Goal: Task Accomplishment & Management: Use online tool/utility

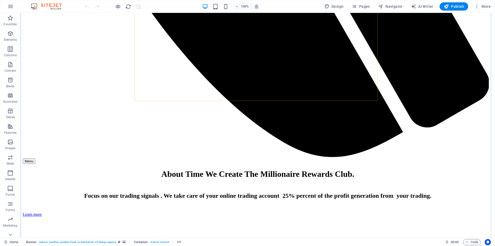
scroll to position [590, 0]
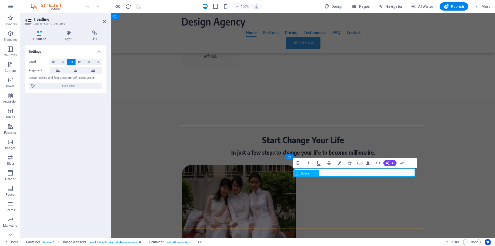
click at [322, 172] on div "Spacer" at bounding box center [307, 173] width 29 height 6
drag, startPoint x: 329, startPoint y: 172, endPoint x: 315, endPoint y: 171, distance: 14.0
copy h3 "Em Ơi"
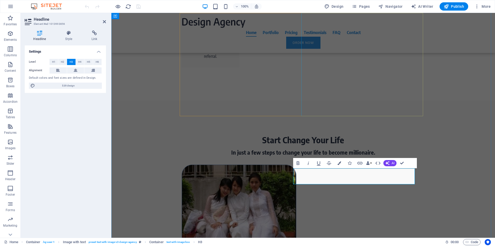
scroll to position [586, 0]
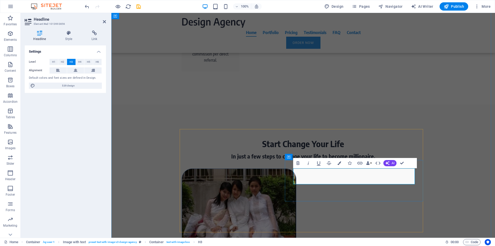
drag, startPoint x: 319, startPoint y: 172, endPoint x: 321, endPoint y: 180, distance: 7.8
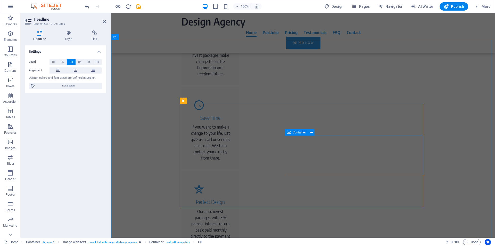
scroll to position [576, 0]
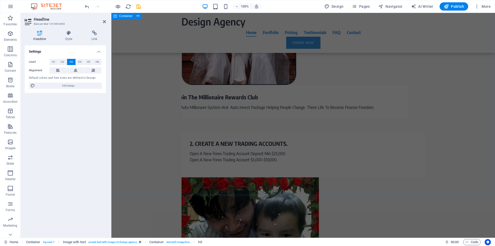
scroll to position [575, 0]
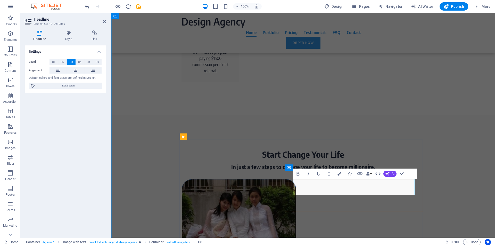
drag, startPoint x: 373, startPoint y: 182, endPoint x: 367, endPoint y: 182, distance: 5.4
copy h3 "Ơi"
drag, startPoint x: 349, startPoint y: 183, endPoint x: 363, endPoint y: 184, distance: 14.2
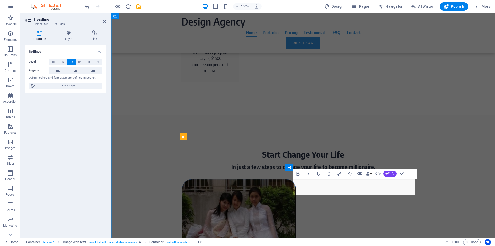
copy h3 "Ready"
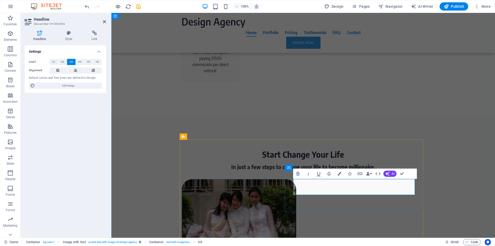
drag, startPoint x: 374, startPoint y: 183, endPoint x: 371, endPoint y: 181, distance: 3.0
drag, startPoint x: 373, startPoint y: 183, endPoint x: 367, endPoint y: 184, distance: 5.5
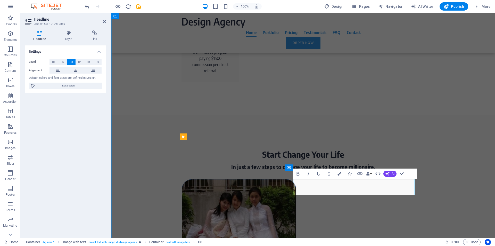
click at [450, 4] on span "Publish" at bounding box center [454, 6] width 20 height 5
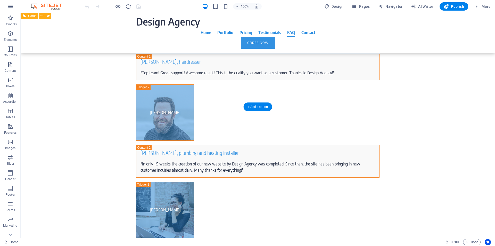
scroll to position [2753, 0]
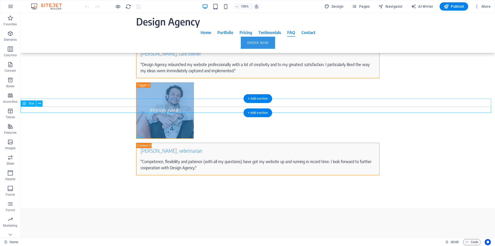
click at [260, 103] on div "+ Add section" at bounding box center [258, 98] width 29 height 9
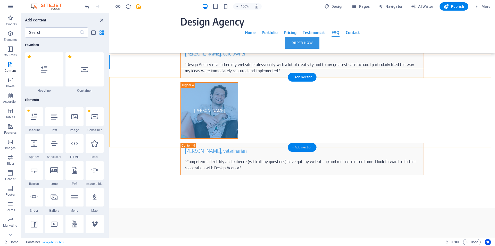
click at [303, 147] on div "+ Add section" at bounding box center [302, 147] width 29 height 9
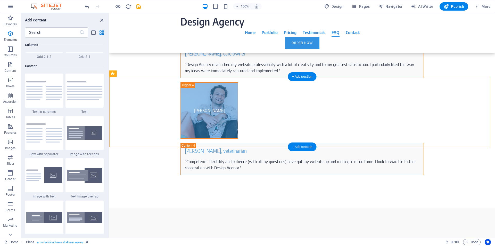
scroll to position [903, 0]
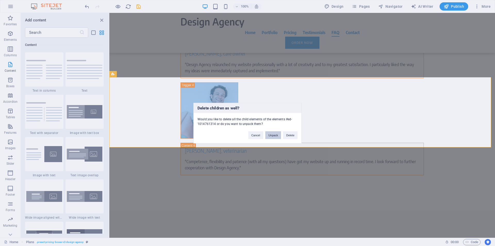
click at [276, 136] on button "Unpack" at bounding box center [274, 135] width 16 height 8
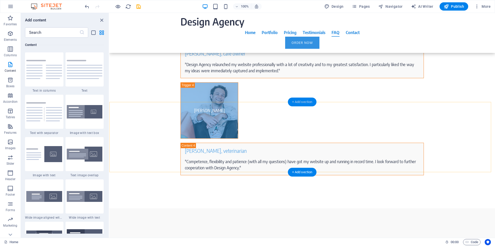
click at [302, 103] on div "+ Add section" at bounding box center [302, 102] width 29 height 9
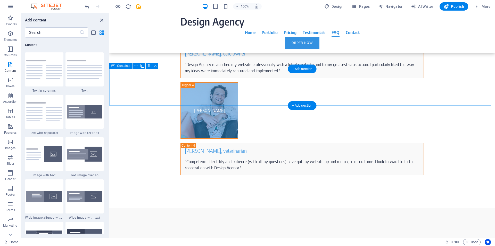
click at [314, 67] on div "+ Add section" at bounding box center [302, 69] width 29 height 9
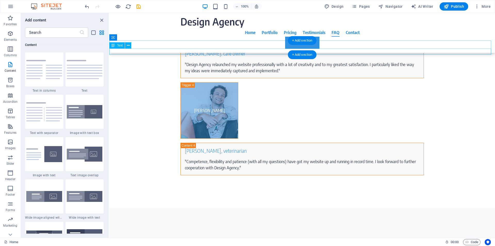
click at [308, 50] on div "+ Add section" at bounding box center [302, 48] width 29 height 9
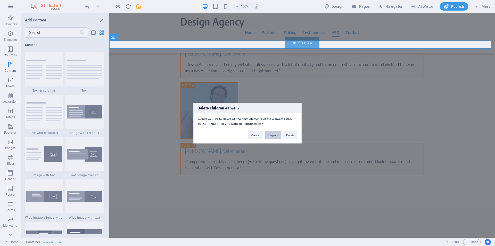
click at [274, 137] on button "Unpack" at bounding box center [274, 135] width 16 height 8
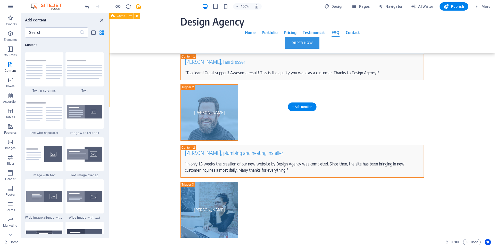
scroll to position [2753, 0]
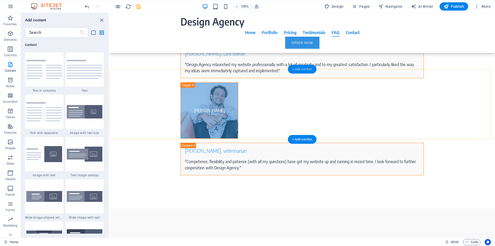
click at [302, 71] on div "+ Add section" at bounding box center [302, 69] width 29 height 9
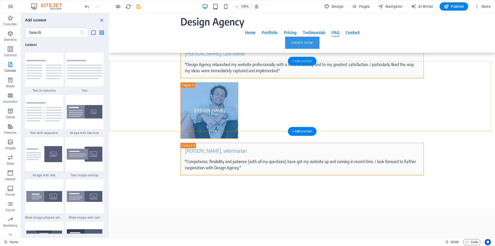
click at [305, 62] on div "+ Add section" at bounding box center [302, 61] width 29 height 9
click at [307, 58] on div "+ Add section" at bounding box center [302, 57] width 29 height 9
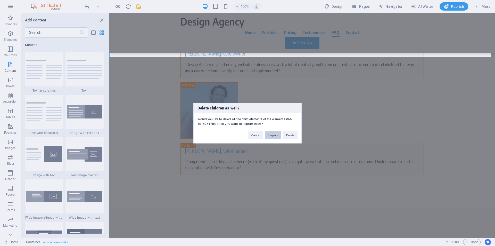
click at [275, 136] on button "Unpack" at bounding box center [274, 135] width 16 height 8
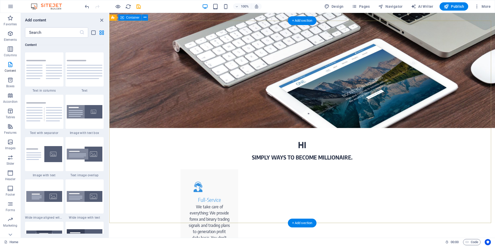
scroll to position [0, 0]
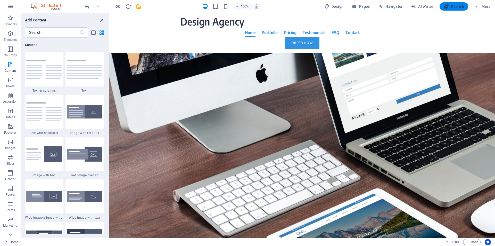
click at [455, 6] on span "Publish" at bounding box center [454, 6] width 20 height 5
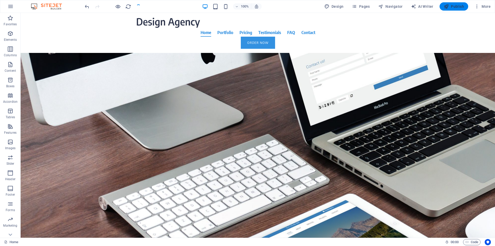
click at [456, 6] on span "Publish" at bounding box center [454, 6] width 20 height 5
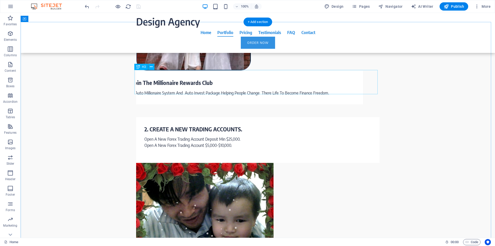
scroll to position [1180, 0]
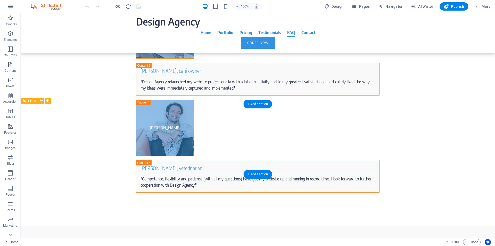
scroll to position [2539, 0]
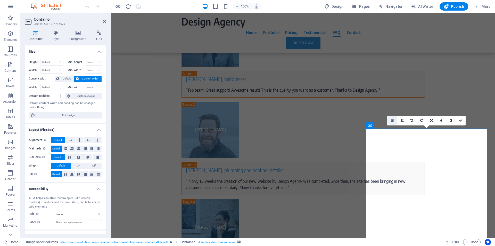
click at [391, 119] on link at bounding box center [393, 121] width 10 height 10
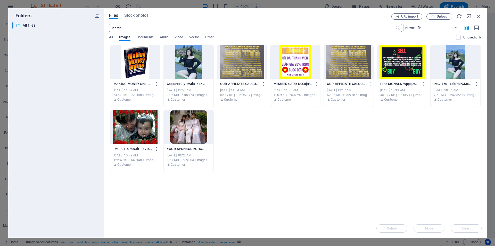
scroll to position [2545, 0]
click at [451, 84] on p "IMG_1601-LdoRBPGMc098w69lGNbM5w-h_r0C7FUvBcYjZuEFNGUQQ.png" at bounding box center [453, 84] width 39 height 5
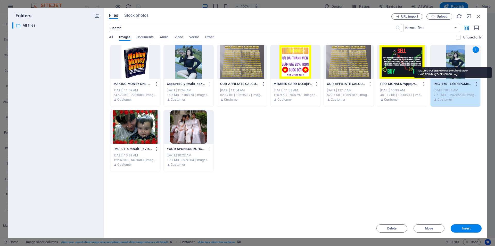
click at [451, 84] on p "IMG_1601-LdoRBPGMc098w69lGNbM5w-h_r0C7FUvBcYjZuEFNGUQQ.png" at bounding box center [453, 84] width 39 height 5
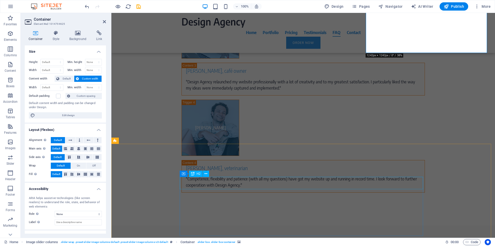
scroll to position [2539, 0]
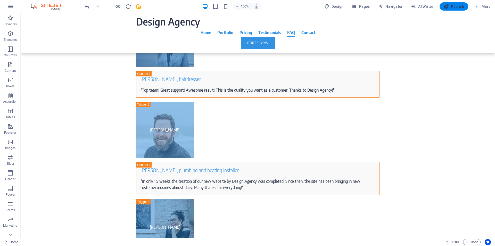
click at [449, 5] on icon "button" at bounding box center [446, 6] width 5 height 5
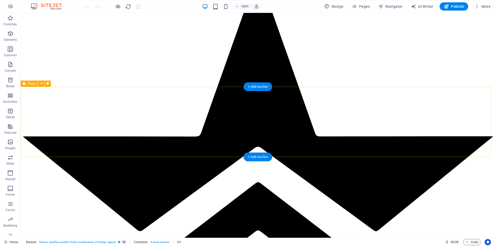
scroll to position [2557, 0]
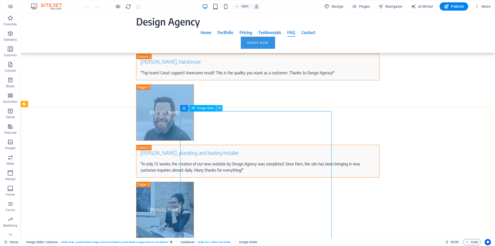
click at [219, 108] on icon at bounding box center [219, 107] width 3 height 5
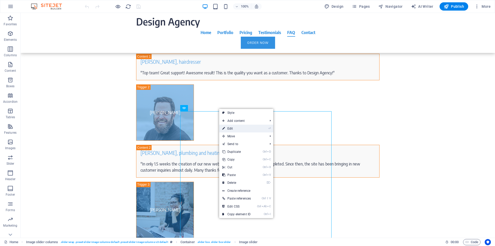
click at [229, 130] on link "⏎ Edit" at bounding box center [236, 129] width 35 height 8
select select "ms"
select select "s"
select select "progressive"
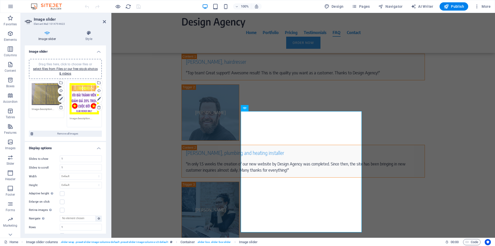
click at [61, 99] on icon at bounding box center [61, 99] width 4 height 6
click at [62, 202] on label at bounding box center [62, 201] width 5 height 5
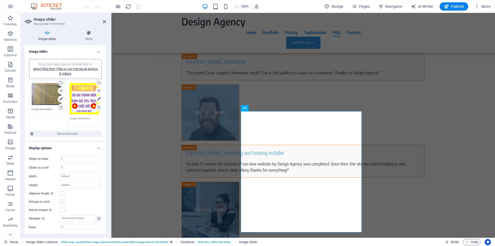
click at [0, 0] on input "Enlarge on click" at bounding box center [0, 0] width 0 height 0
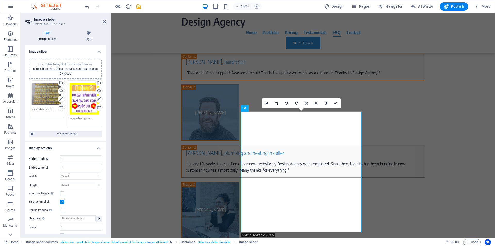
click at [80, 96] on div "Drag files here, click to choose files or select files from Files or our free s…" at bounding box center [85, 98] width 30 height 31
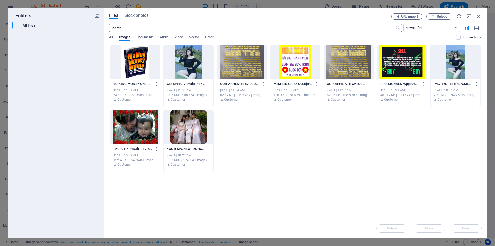
scroll to position [2563, 0]
click at [479, 17] on icon "button" at bounding box center [479, 16] width 6 height 6
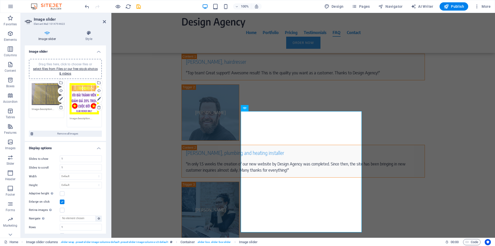
scroll to position [117, 0]
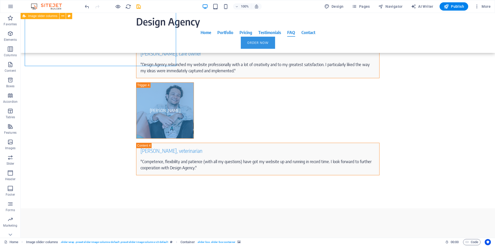
scroll to position [2360, 0]
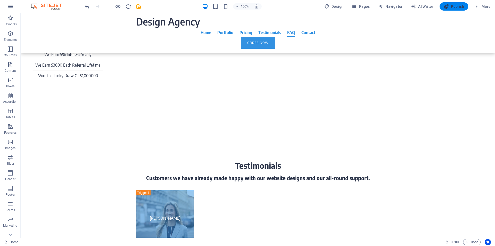
click at [458, 8] on span "Publish" at bounding box center [454, 6] width 20 height 5
